Goal: Task Accomplishment & Management: Manage account settings

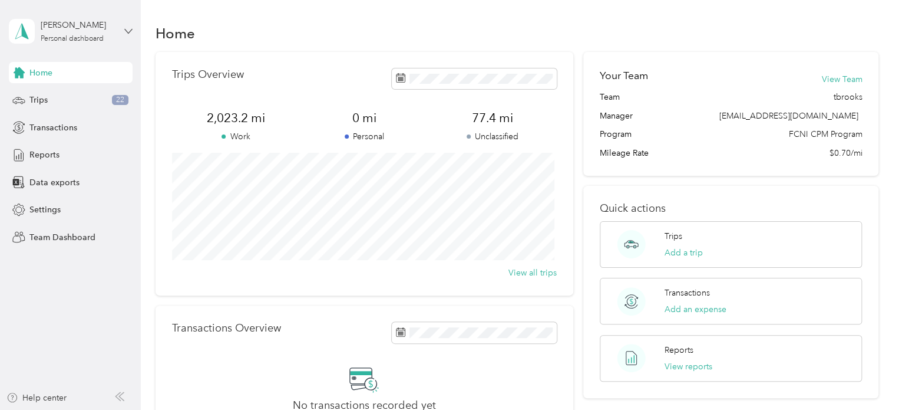
click at [127, 27] on icon at bounding box center [128, 31] width 8 height 8
click at [61, 102] on div "Team dashboard" at bounding box center [133, 97] width 232 height 21
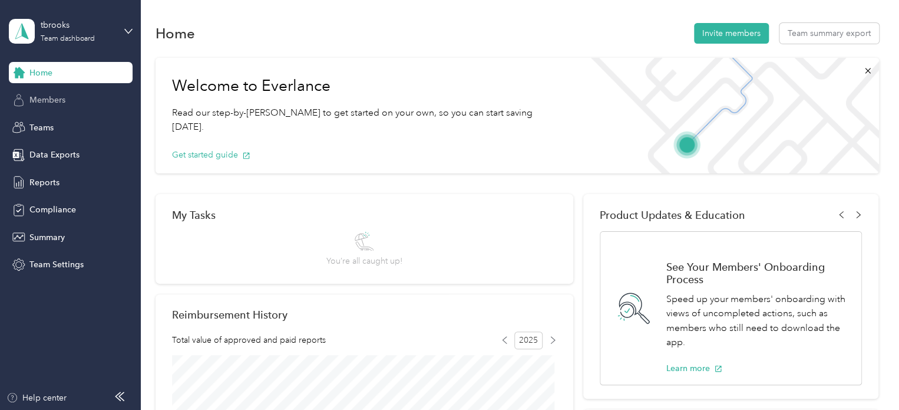
click at [37, 96] on span "Members" at bounding box center [47, 100] width 36 height 12
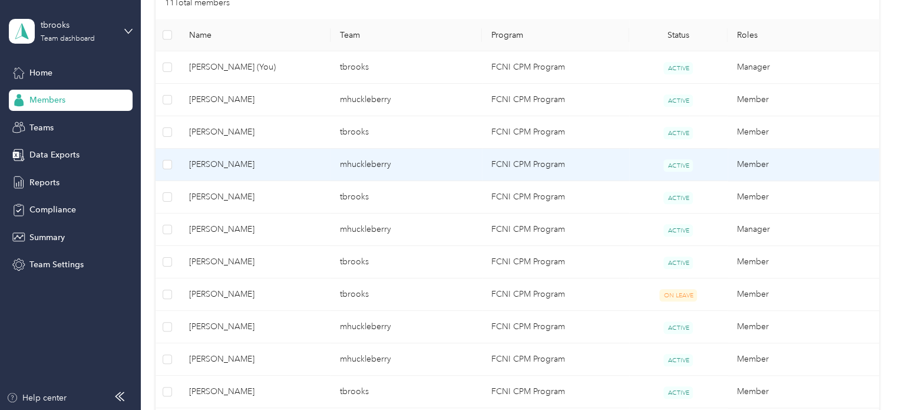
scroll to position [413, 0]
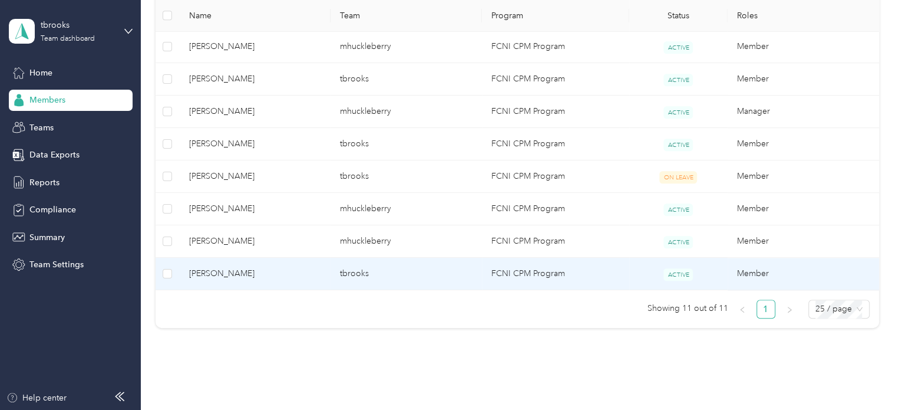
click at [209, 273] on span "[PERSON_NAME]" at bounding box center [255, 273] width 133 height 13
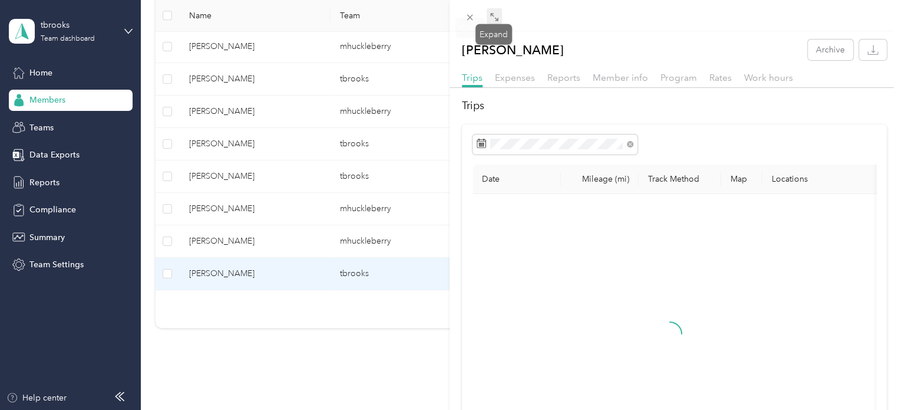
click at [492, 18] on icon at bounding box center [494, 16] width 9 height 9
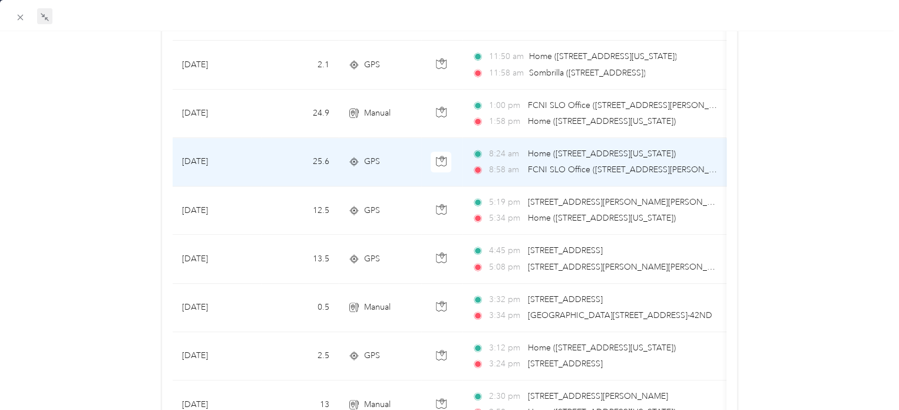
scroll to position [530, 0]
